Goal: Transaction & Acquisition: Purchase product/service

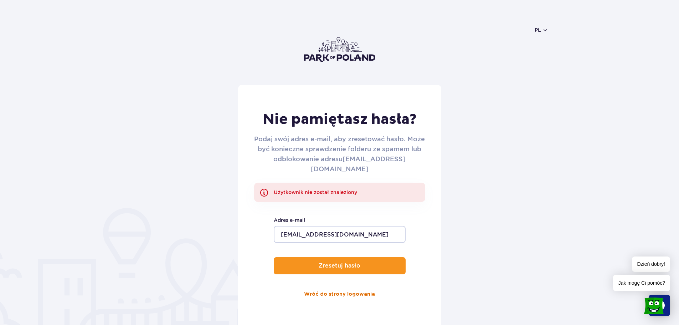
click at [331, 286] on link "Wróć do strony logowania" at bounding box center [339, 294] width 71 height 17
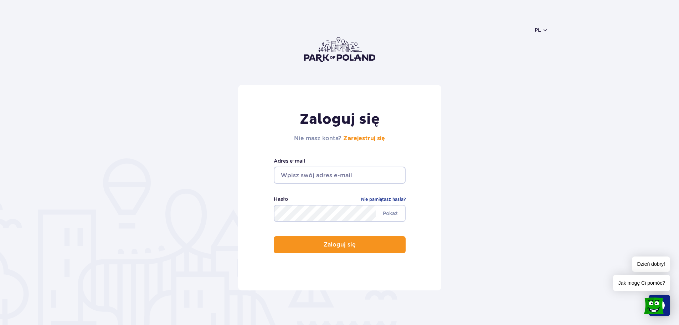
click at [329, 56] on img at bounding box center [339, 49] width 71 height 25
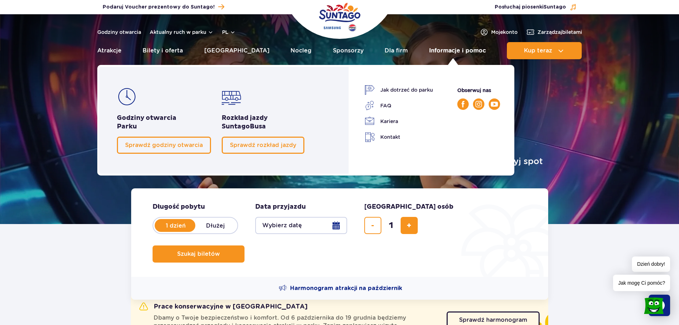
click at [467, 48] on link "Informacje i pomoc" at bounding box center [457, 50] width 57 height 17
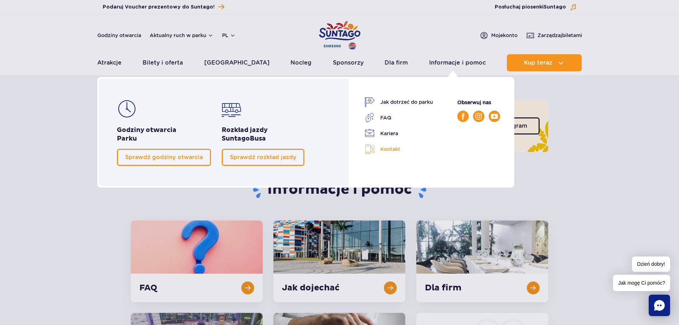
click at [397, 149] on link "Kontakt" at bounding box center [399, 149] width 68 height 10
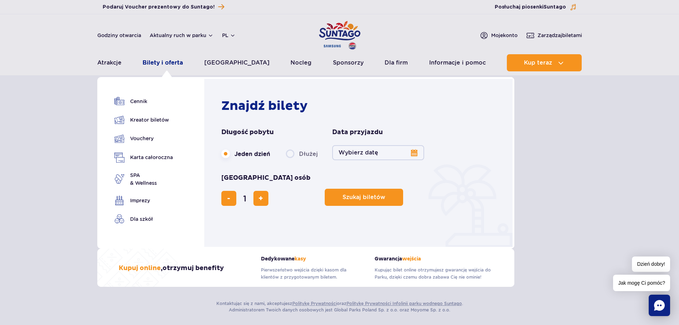
click at [156, 63] on link "Bilety i oferta" at bounding box center [163, 62] width 40 height 17
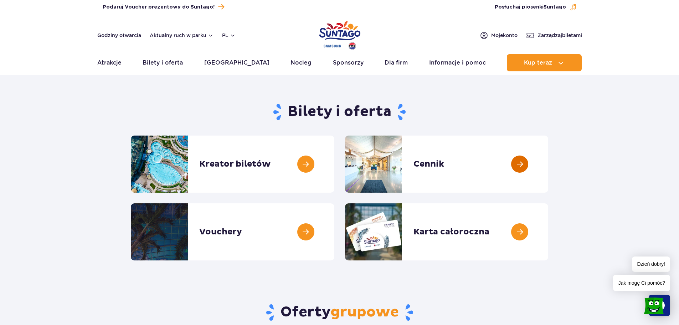
click at [548, 164] on link at bounding box center [548, 163] width 0 height 57
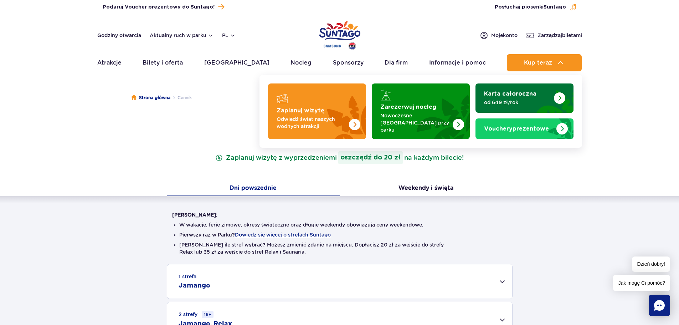
click at [562, 98] on img "Karta całoroczna" at bounding box center [559, 97] width 11 height 11
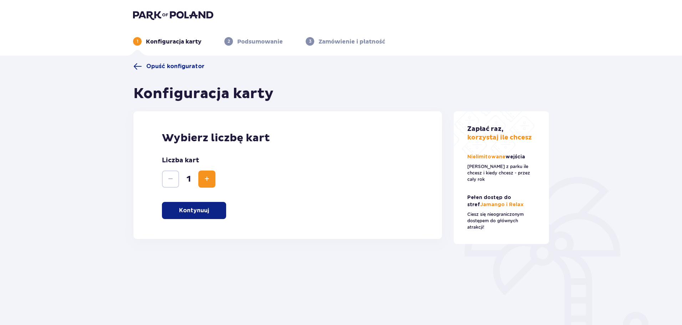
click at [211, 211] on button "Kontynuuj" at bounding box center [194, 210] width 64 height 17
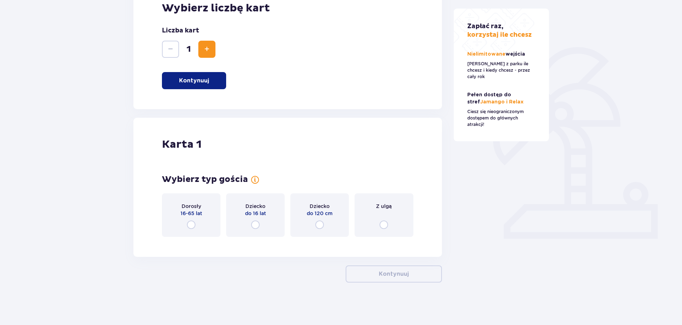
scroll to position [130, 0]
click at [189, 226] on input "radio" at bounding box center [191, 224] width 9 height 9
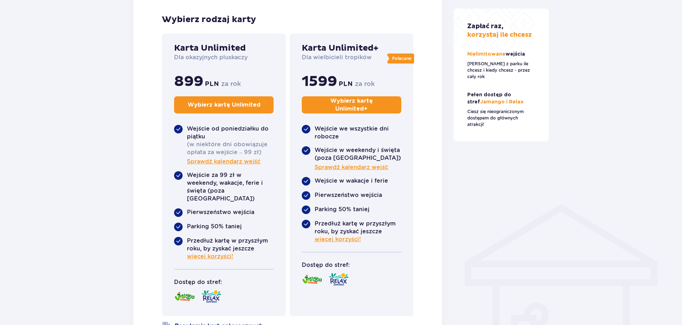
scroll to position [381, 0]
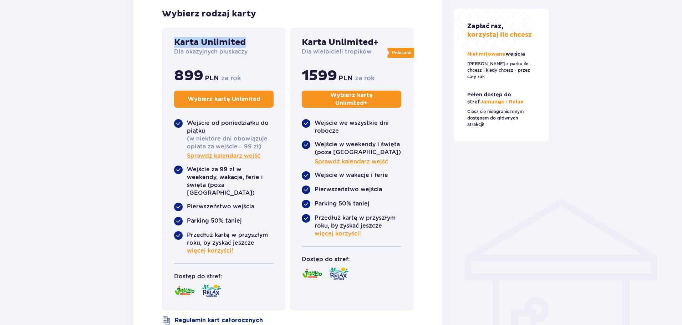
drag, startPoint x: 250, startPoint y: 42, endPoint x: 174, endPoint y: 41, distance: 75.9
click at [174, 41] on div "Karta Unlimited Dla okazyjnych pluskaczy 899 PLN za rok Wybierz kartę Unlimited" at bounding box center [223, 73] width 99 height 73
